Goal: Task Accomplishment & Management: Manage account settings

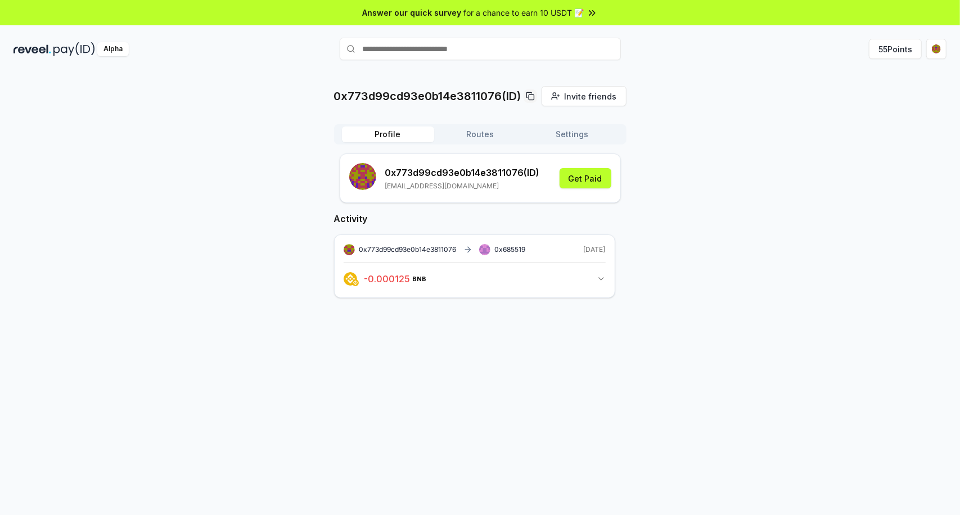
click at [683, 253] on div "0x773d99cd93e0b14e3811076(ID) Invite friends Invite Profile Routes Settings 0x7…" at bounding box center [479, 201] width 933 height 230
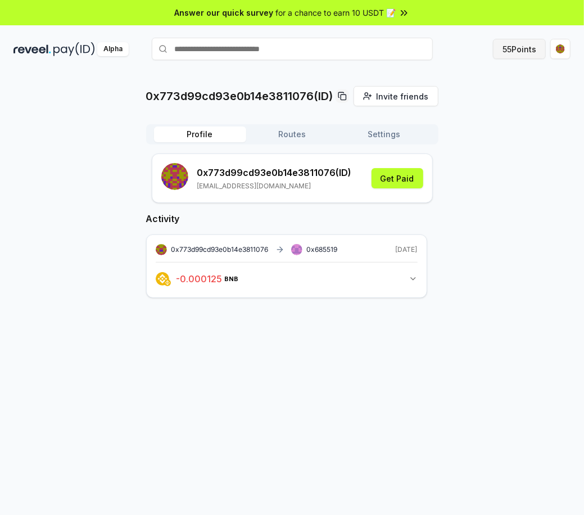
click at [519, 48] on button "55 Points" at bounding box center [519, 49] width 53 height 20
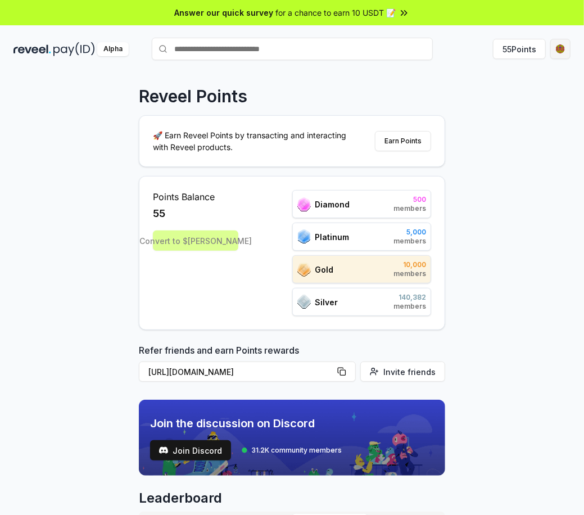
click at [563, 50] on html "Answer our quick survey for a chance to earn 10 USDT 📝 Alpha 55 Points Reveel P…" at bounding box center [292, 257] width 584 height 515
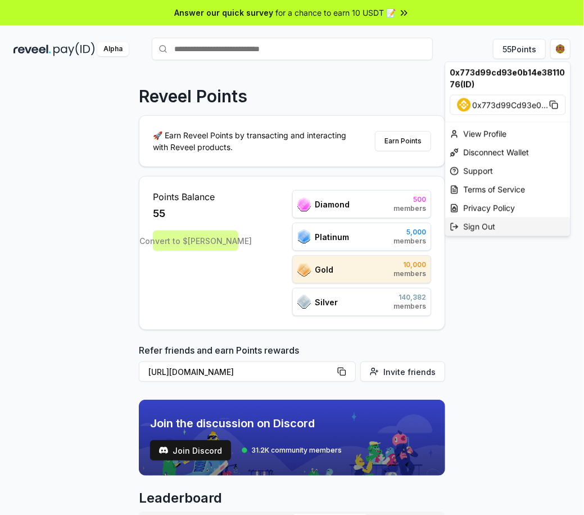
click at [476, 225] on div "Sign Out" at bounding box center [507, 226] width 125 height 19
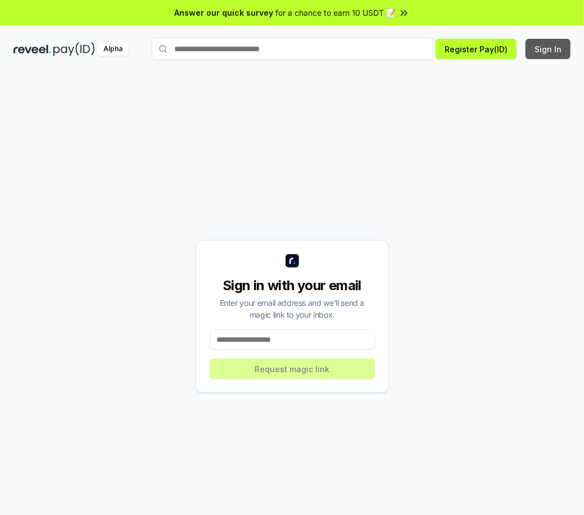
click at [550, 44] on button "Sign In" at bounding box center [548, 49] width 45 height 20
click at [288, 332] on input at bounding box center [292, 339] width 165 height 20
click at [297, 341] on input at bounding box center [292, 339] width 165 height 20
click at [288, 334] on input at bounding box center [292, 339] width 165 height 20
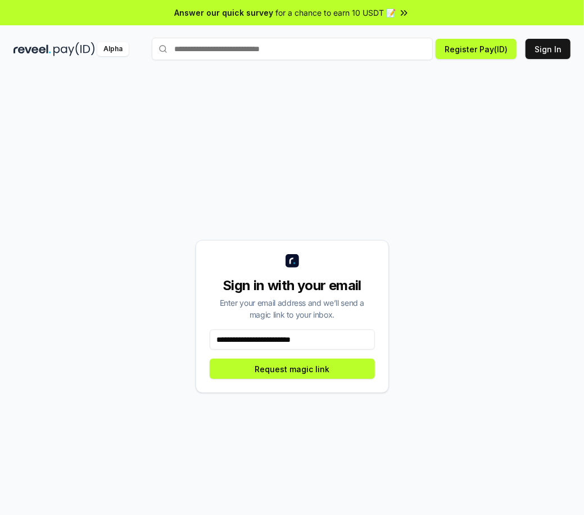
type input "**********"
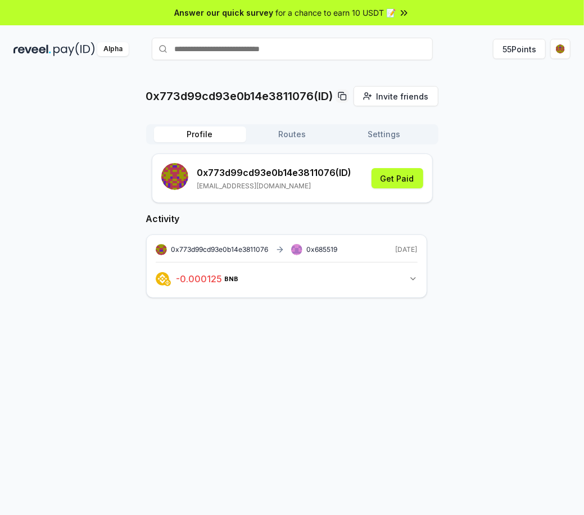
click at [464, 323] on div "0x773d99cd93e0b14e3811076(ID) Invite friends Invite Profile Routes Settings 0x7…" at bounding box center [292, 305] width 584 height 483
click at [490, 251] on div "0x773d99cd93e0b14e3811076(ID) Invite friends Invite Profile Routes Settings 0x7…" at bounding box center [291, 201] width 557 height 230
